Goal: Obtain resource: Download file/media

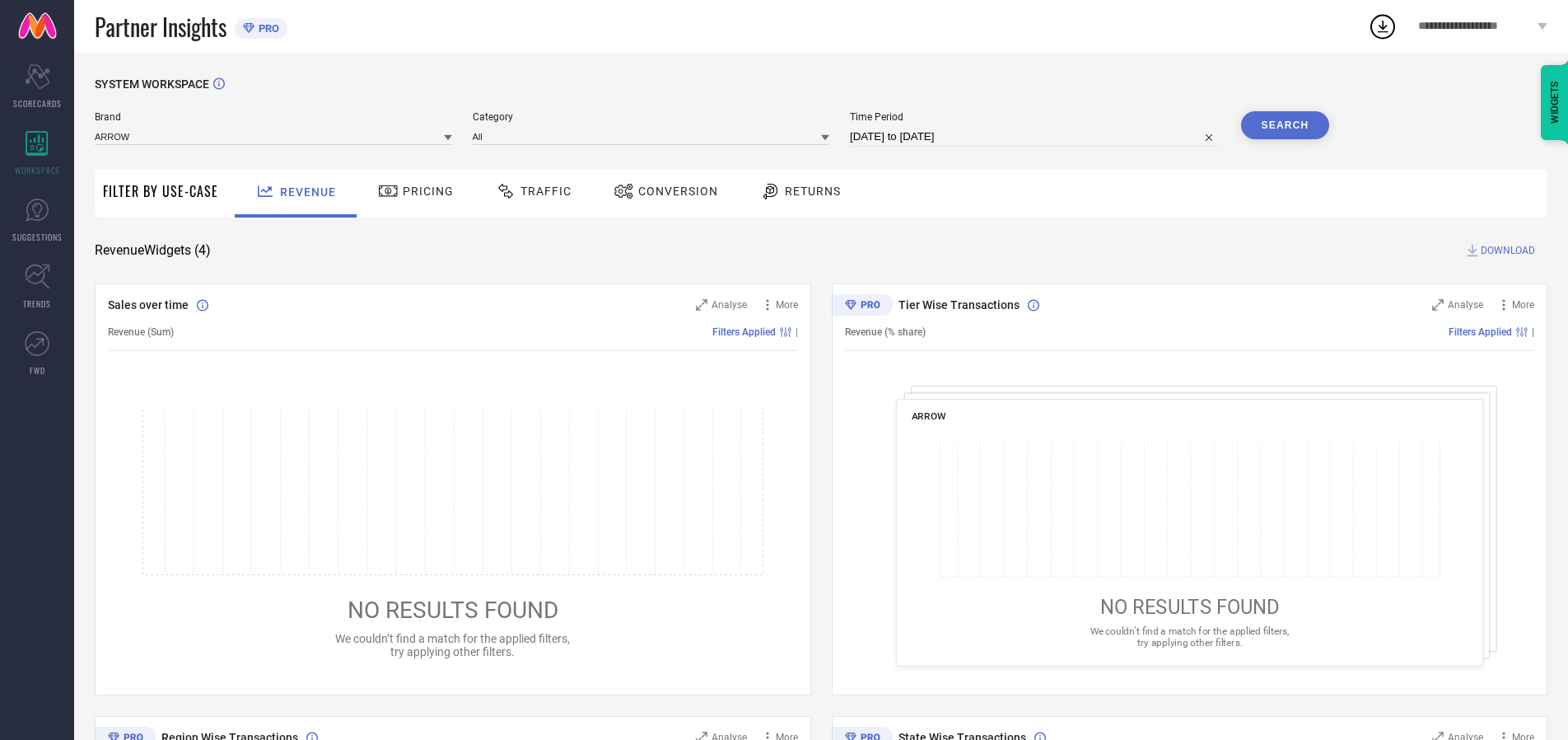
click at [530, 191] on span "Traffic" at bounding box center [546, 191] width 51 height 13
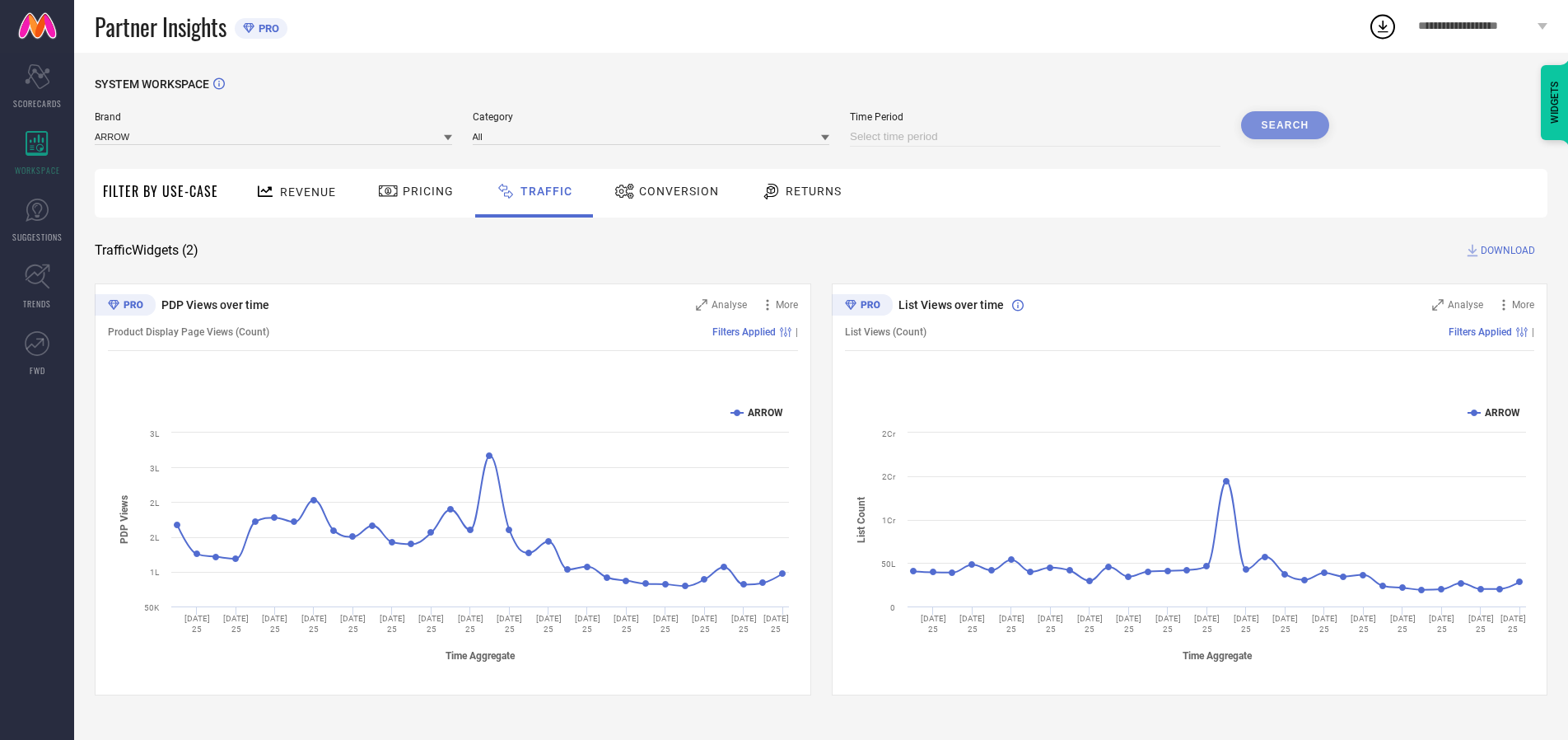
click at [1038, 137] on input at bounding box center [1035, 137] width 371 height 20
select select "7"
select select "2025"
select select "8"
select select "2025"
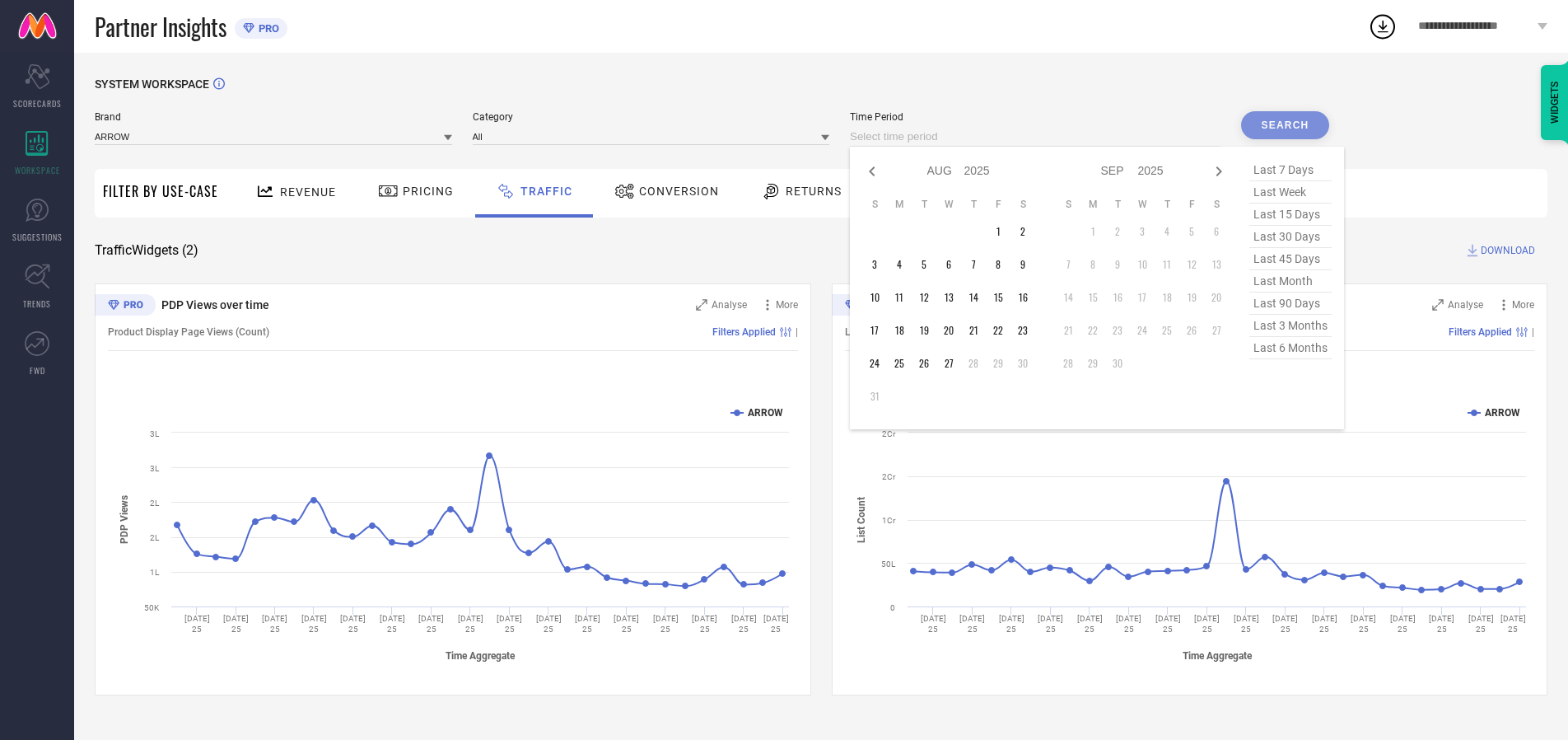
click at [954, 364] on td "27" at bounding box center [948, 363] width 25 height 25
type input "[DATE] to [DATE]"
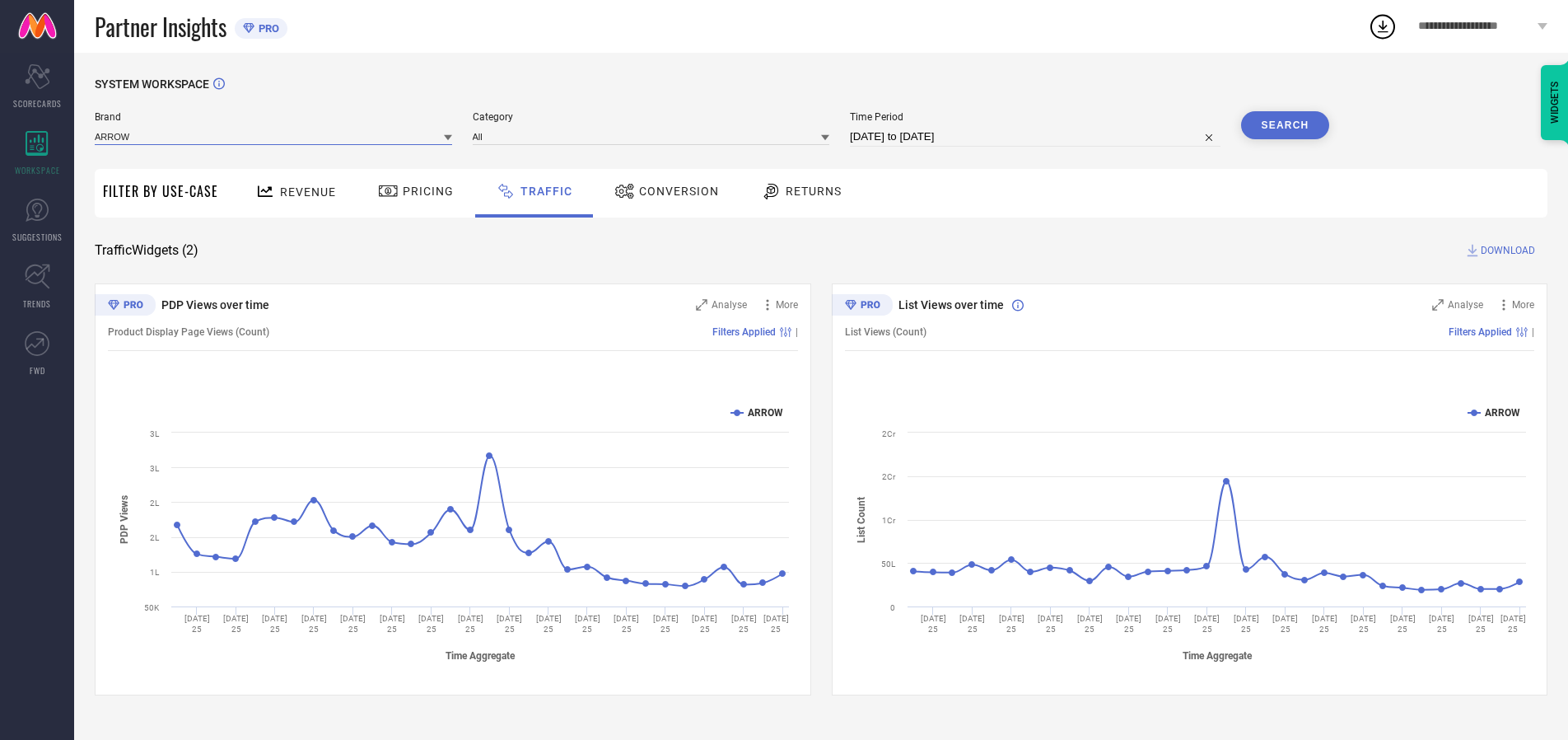
click at [274, 136] on input at bounding box center [273, 136] width 357 height 17
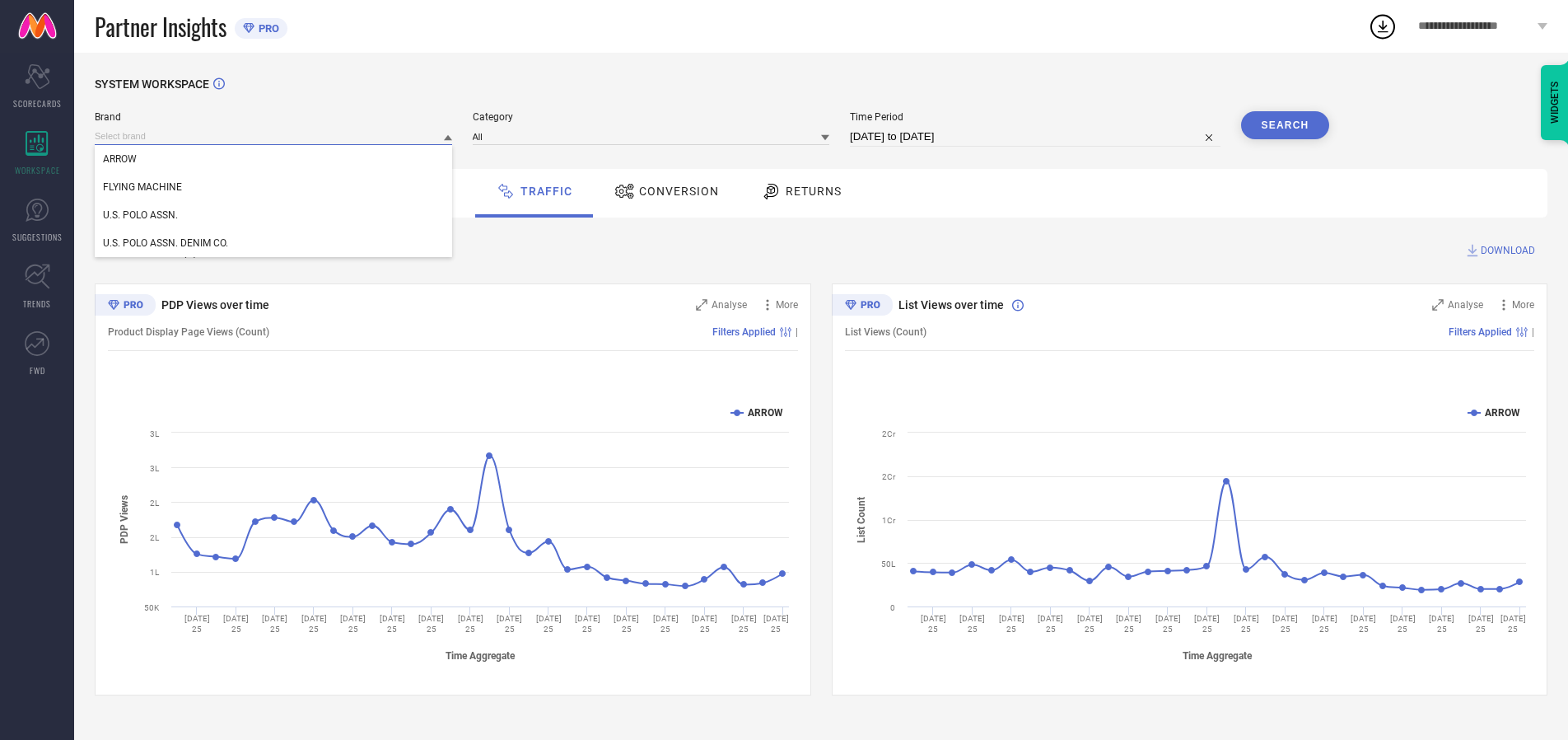
click at [274, 136] on input at bounding box center [273, 136] width 357 height 17
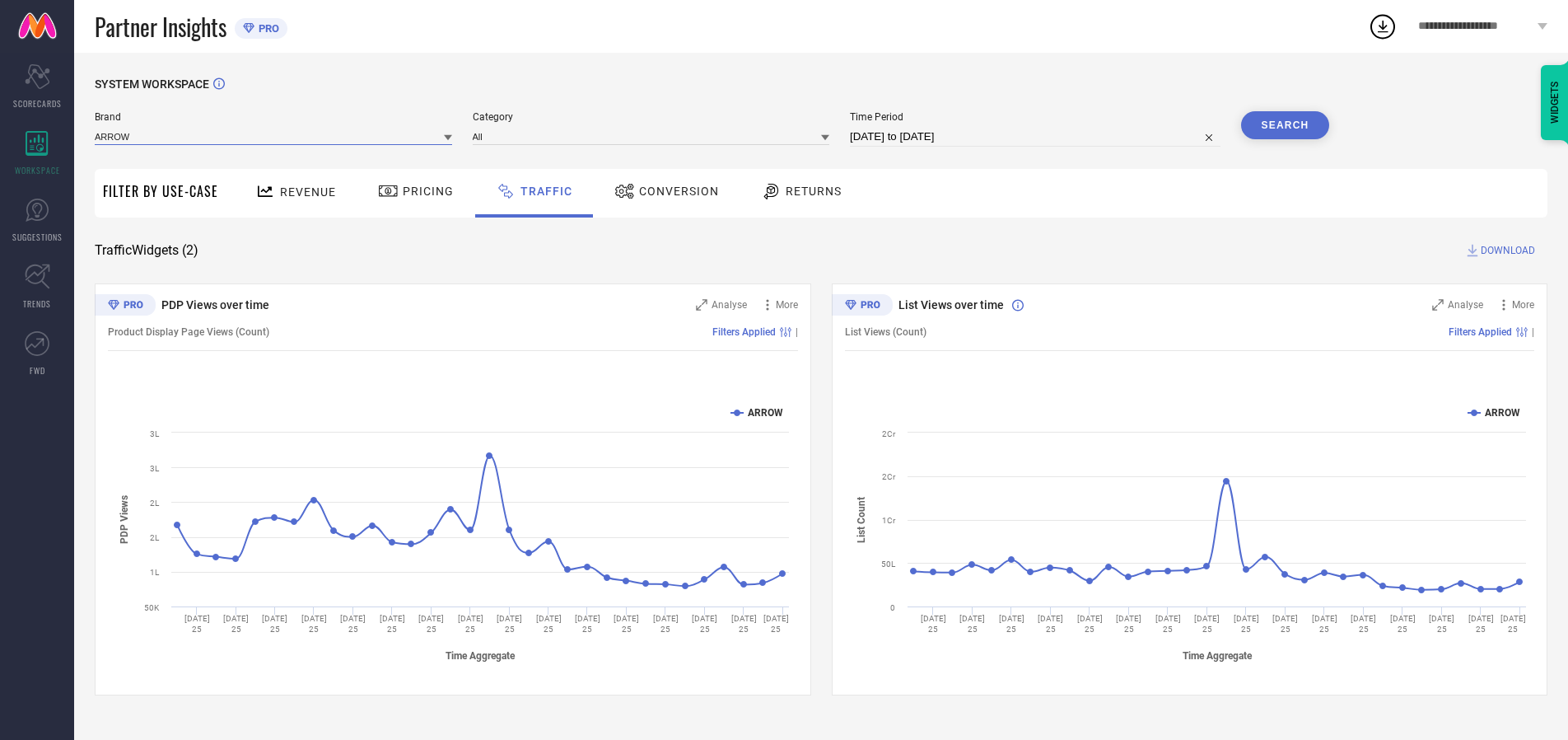
click at [274, 136] on input at bounding box center [273, 136] width 357 height 17
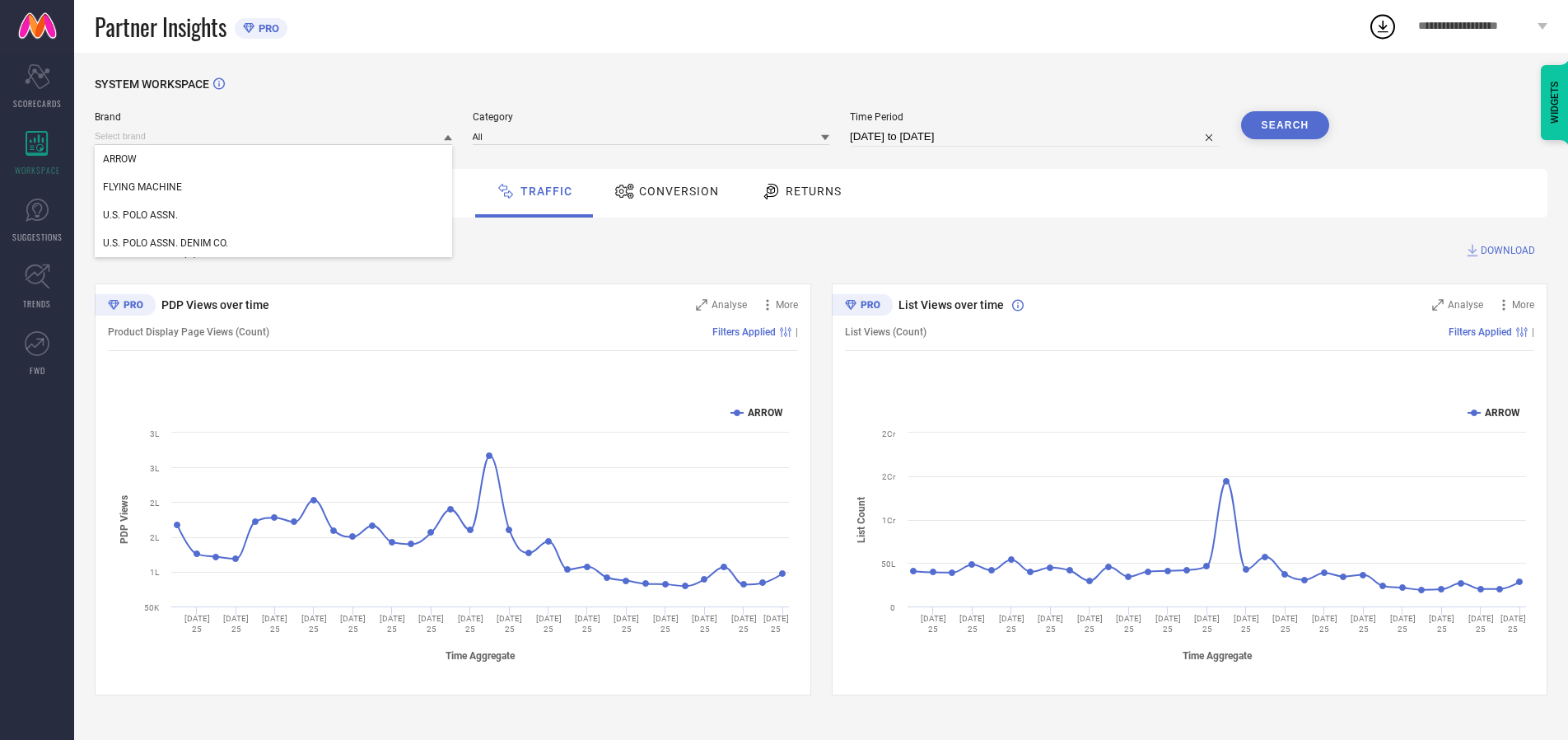
click at [274, 215] on div "U.S. POLO ASSN." at bounding box center [273, 215] width 357 height 28
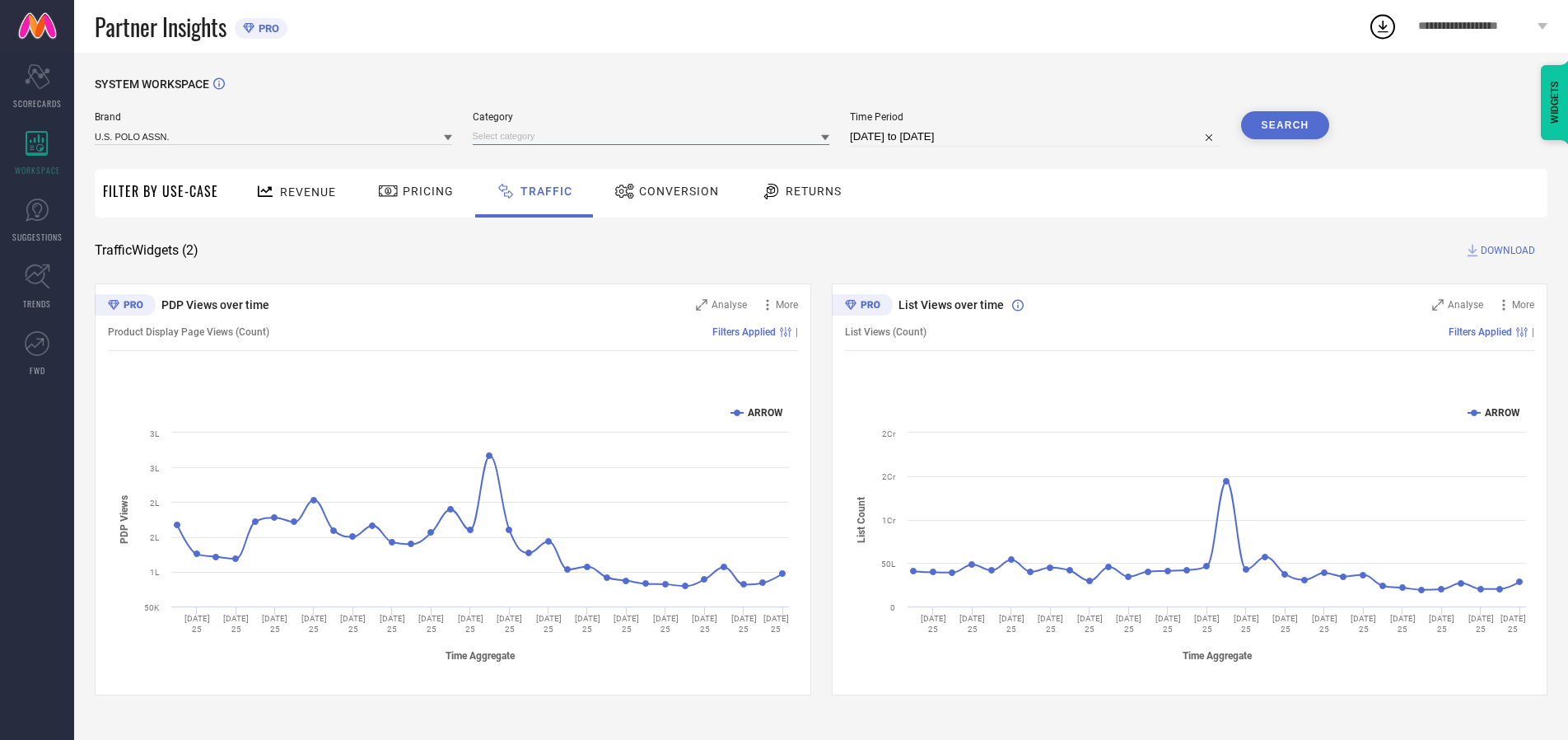
click at [655, 136] on input at bounding box center [651, 136] width 357 height 17
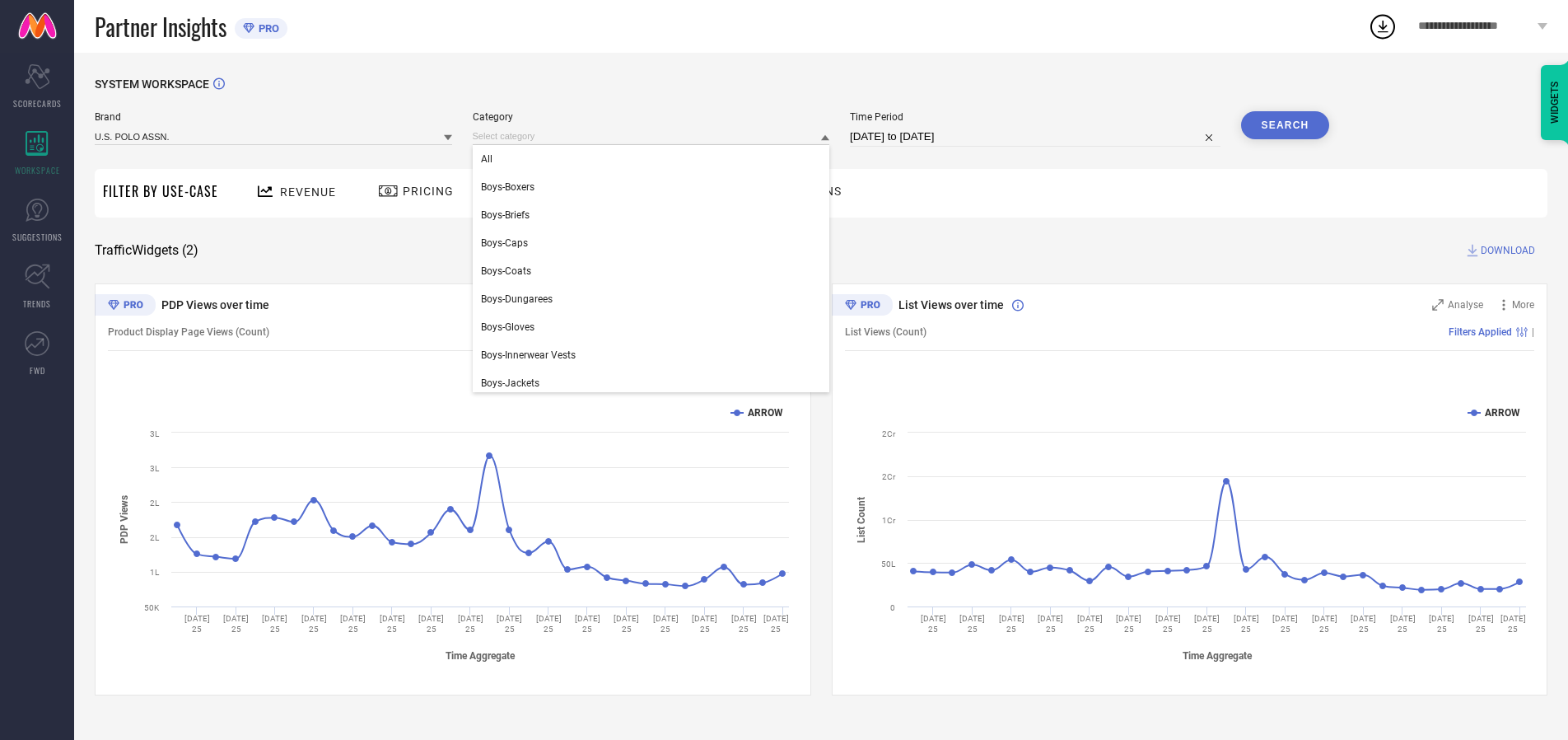
click at [655, 159] on div "All" at bounding box center [651, 159] width 357 height 28
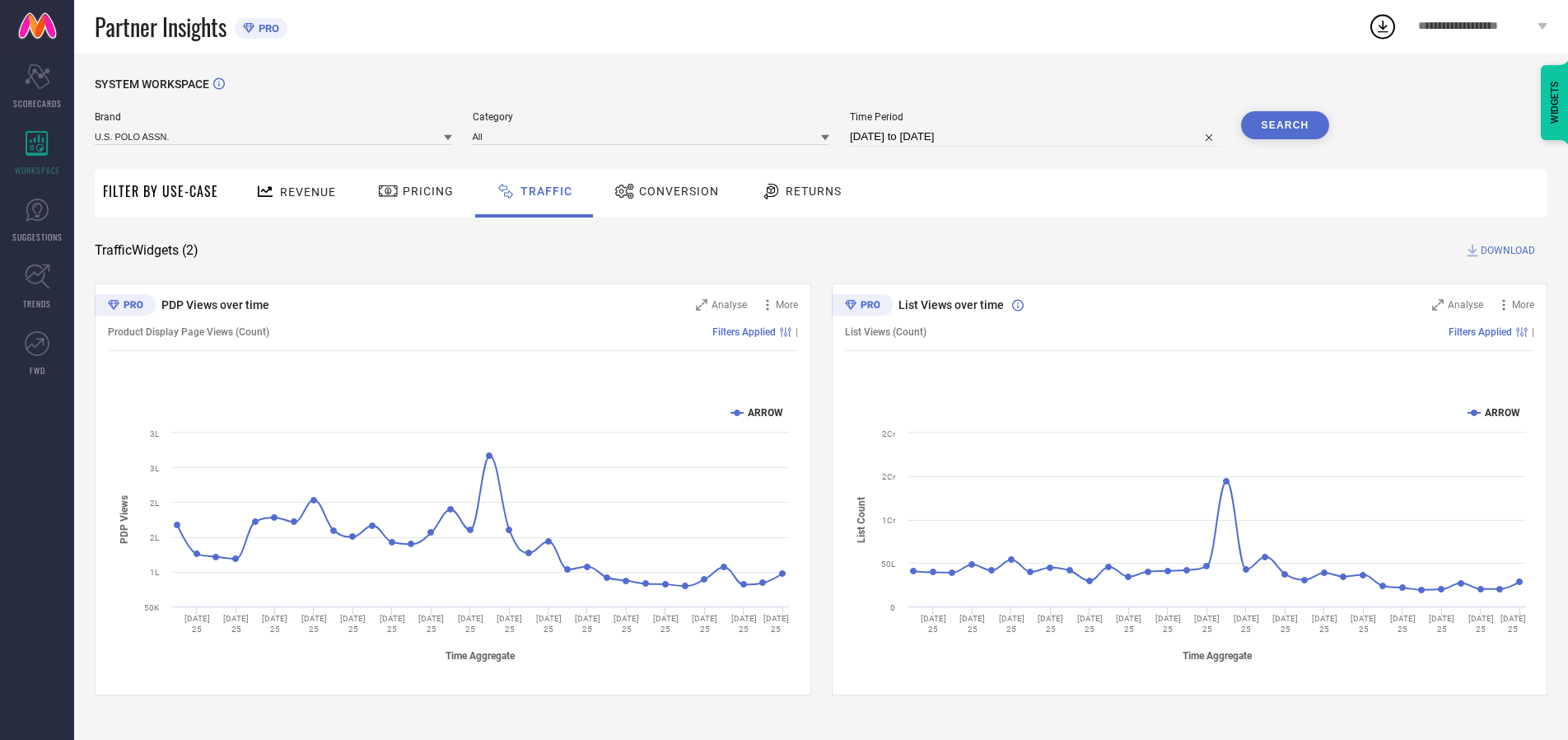
click at [1285, 125] on button "Search" at bounding box center [1286, 125] width 89 height 28
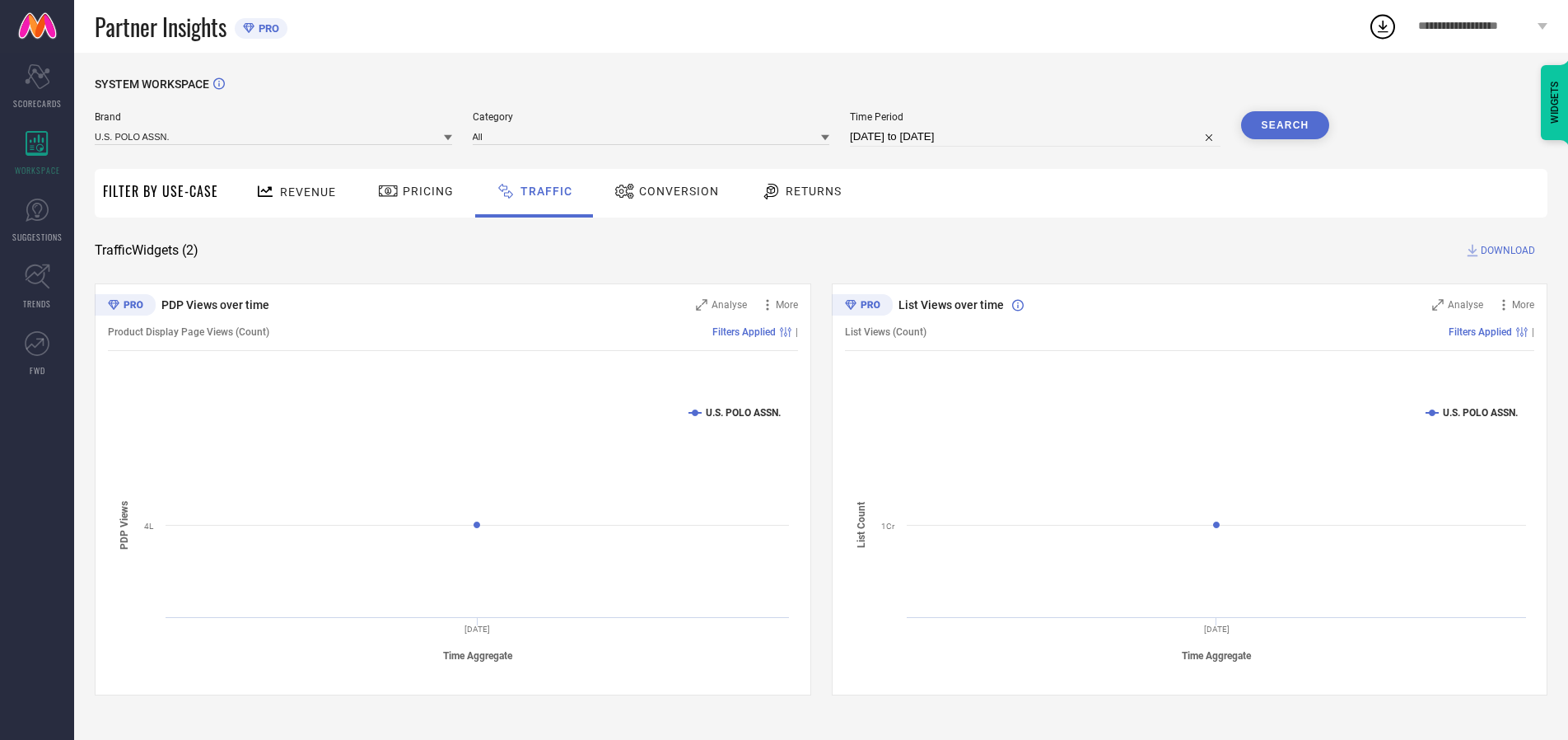
click at [1506, 250] on span "DOWNLOAD" at bounding box center [1508, 250] width 54 height 16
click at [274, 136] on input at bounding box center [273, 136] width 357 height 17
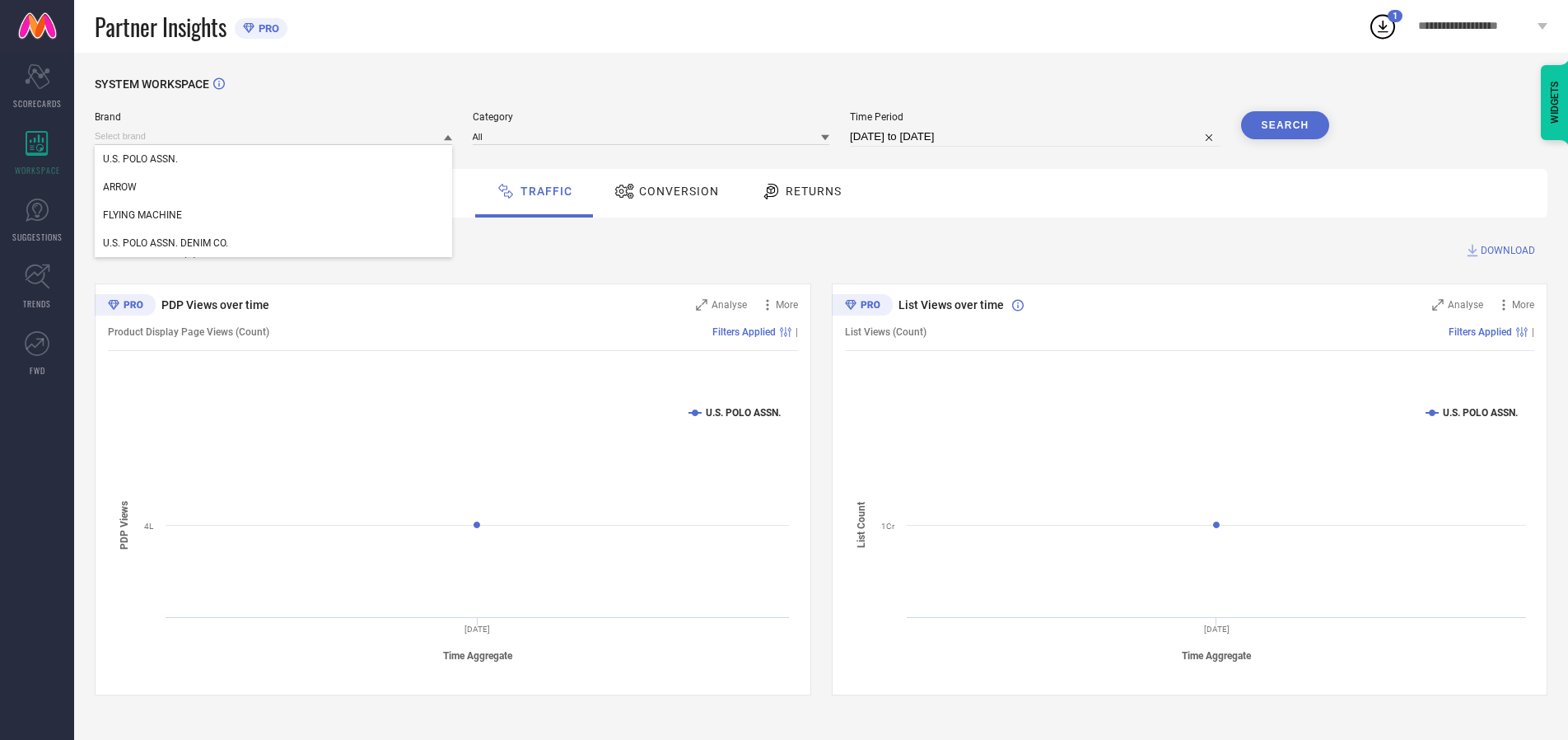
click at [274, 243] on div "U.S. POLO ASSN. DENIM CO." at bounding box center [273, 243] width 357 height 28
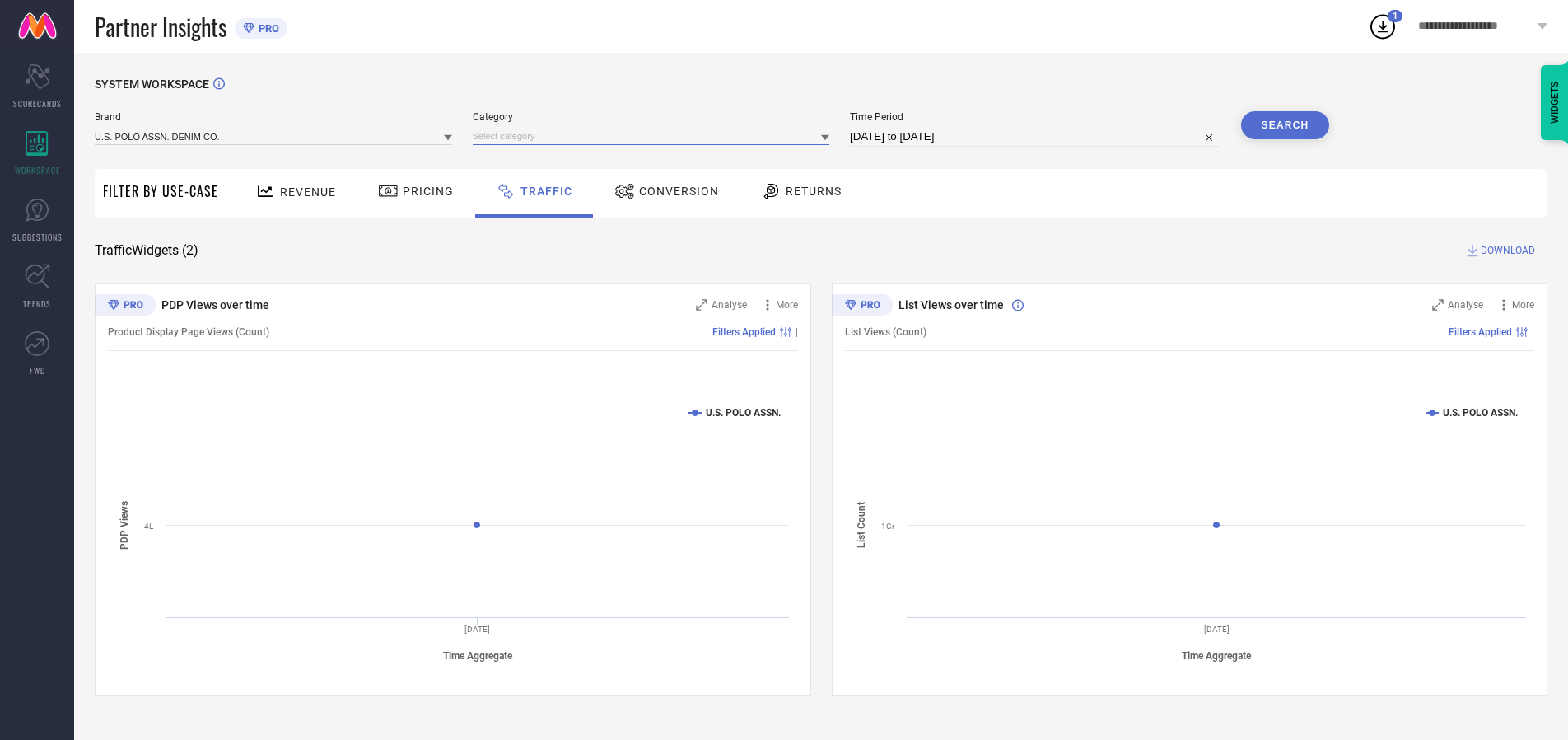
click at [655, 136] on input at bounding box center [651, 136] width 357 height 17
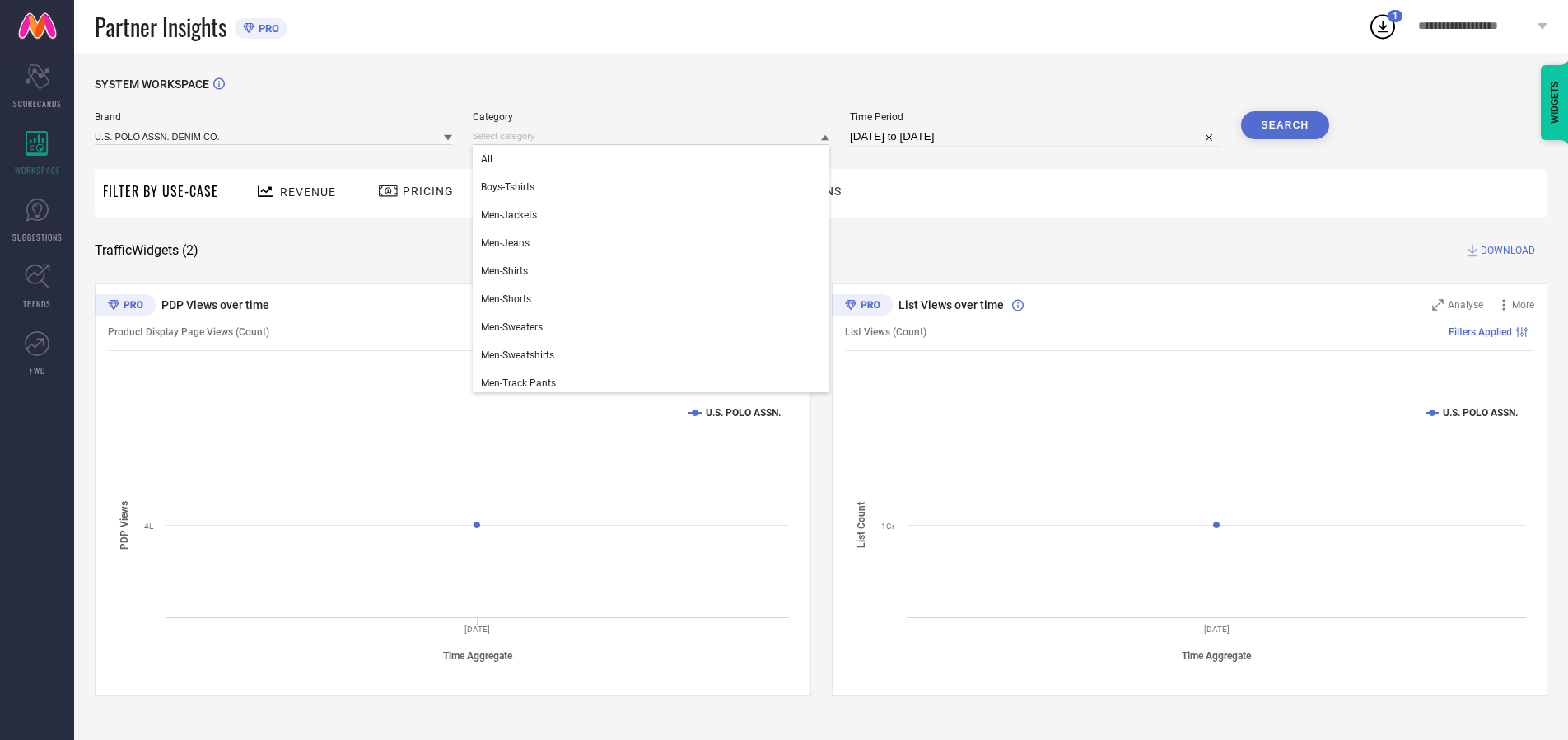
click at [655, 159] on div "All" at bounding box center [651, 159] width 357 height 28
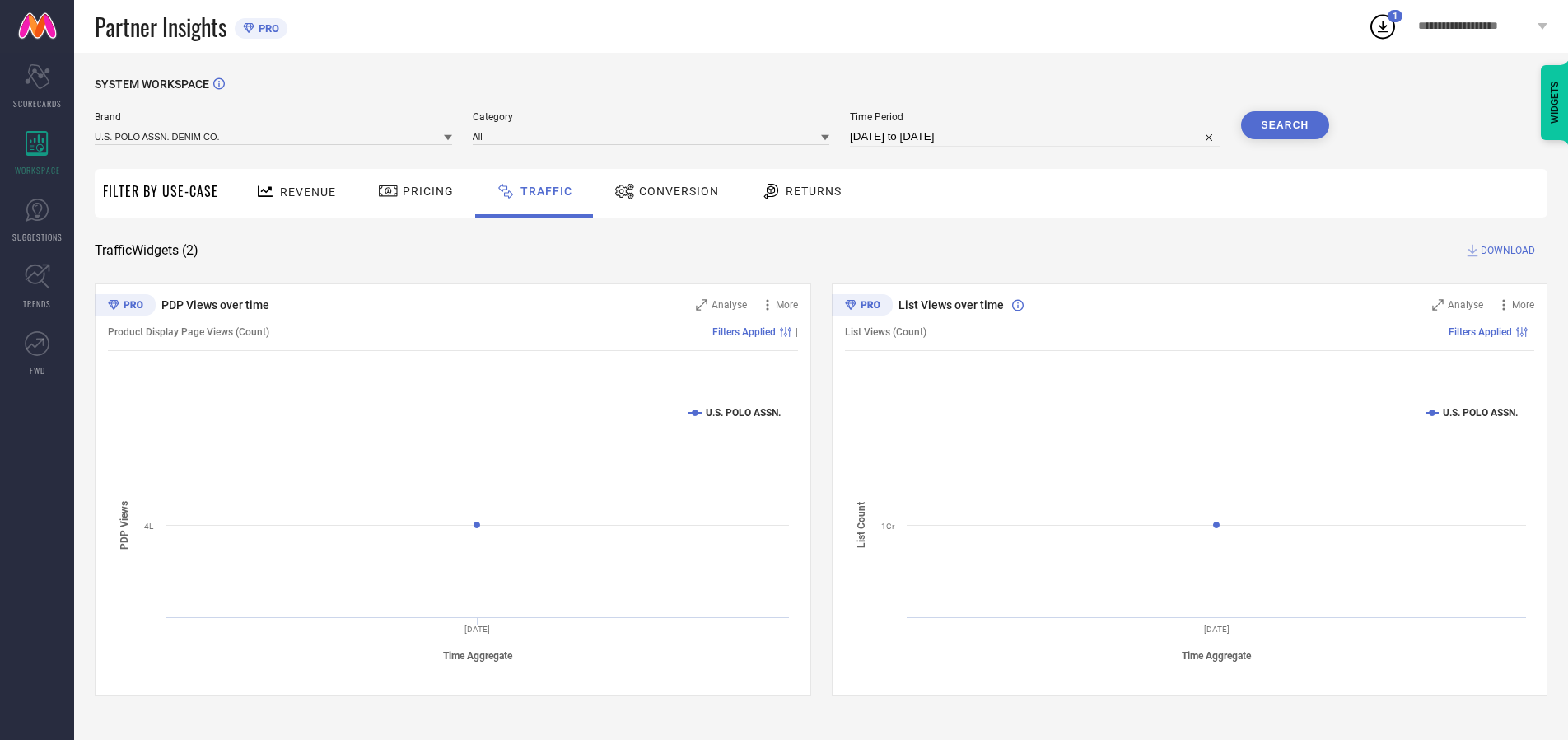
click at [1285, 125] on button "Search" at bounding box center [1286, 125] width 89 height 28
click at [1506, 250] on span "DOWNLOAD" at bounding box center [1508, 250] width 54 height 16
